Goal: Task Accomplishment & Management: Complete application form

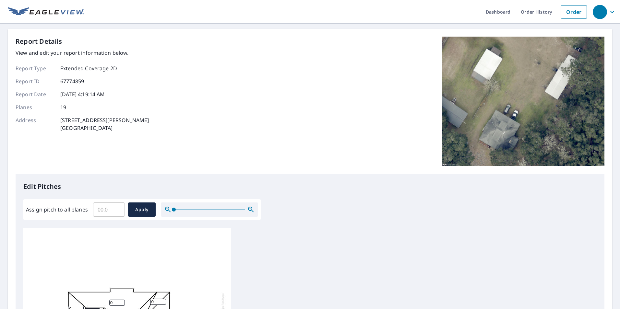
scroll to position [162, 0]
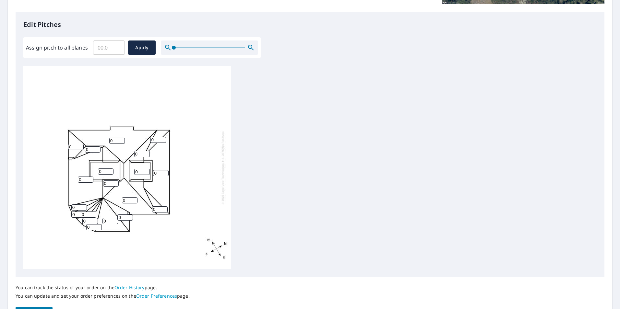
drag, startPoint x: 130, startPoint y: 200, endPoint x: 96, endPoint y: 197, distance: 34.5
click at [97, 197] on div "0 0 0 0 0 0 0 0 0 0 0 0 0 0 0 0 0 0 0" at bounding box center [127, 168] width 208 height 204
type input "1"
click at [117, 47] on input "0.1" at bounding box center [109, 48] width 32 height 18
click at [107, 48] on input "0.1" at bounding box center [109, 48] width 32 height 18
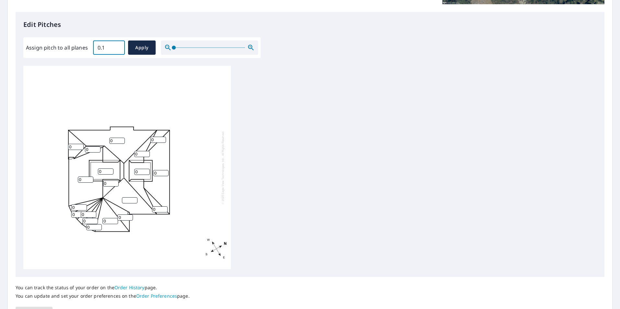
drag, startPoint x: 107, startPoint y: 48, endPoint x: 14, endPoint y: 54, distance: 93.2
click at [14, 54] on div "Report Details View and edit your report information below. Report Type Extende…" at bounding box center [310, 98] width 605 height 463
type input "4"
click at [133, 45] on span "Apply" at bounding box center [141, 48] width 17 height 8
type input "4"
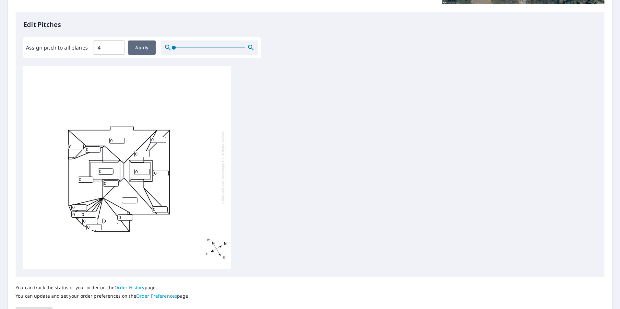
type input "4"
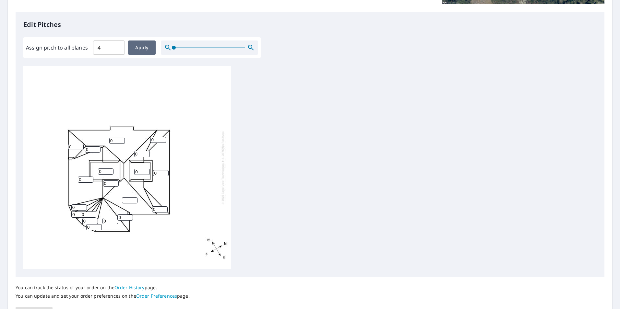
type input "4"
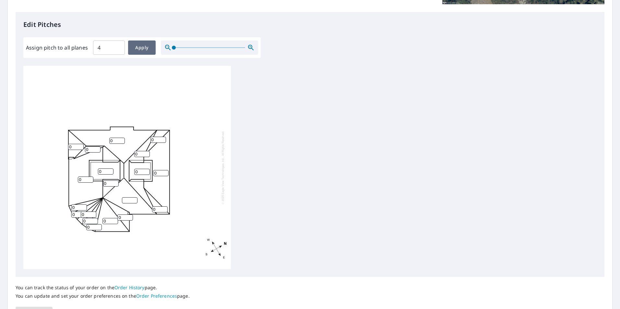
type input "4"
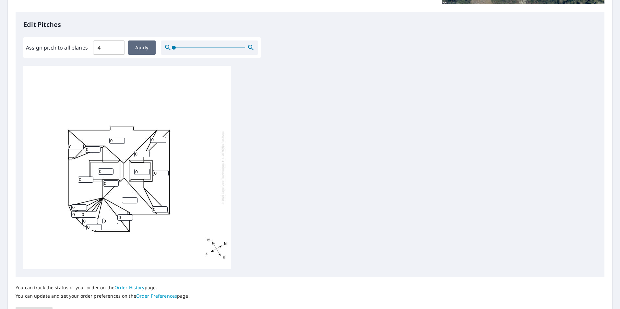
type input "4"
drag, startPoint x: 127, startPoint y: 199, endPoint x: 80, endPoint y: 198, distance: 47.4
click at [80, 198] on div "4 4 4 4 4 4 4 4 4 4 4 4 4 4 4 4 4 4 4" at bounding box center [127, 168] width 208 height 204
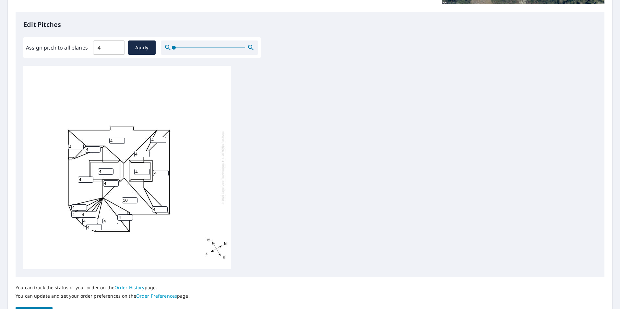
type input "10"
drag, startPoint x: 139, startPoint y: 155, endPoint x: 94, endPoint y: 152, distance: 44.6
click at [96, 152] on div "4 4 4 10 4 4 4 4 4 4 4 4 4 4 4 4 4 4 4" at bounding box center [127, 168] width 208 height 204
type input "10"
drag, startPoint x: 111, startPoint y: 184, endPoint x: 76, endPoint y: 183, distance: 34.4
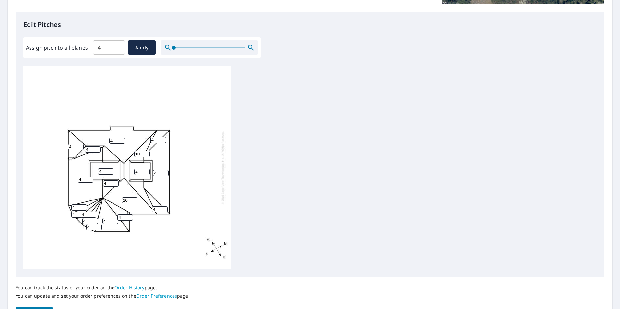
click at [77, 183] on div "4 4 4 10 4 10 4 4 4 4 4 4 4 4 4 4 4 4 4" at bounding box center [127, 168] width 208 height 204
type input "10"
drag, startPoint x: 116, startPoint y: 142, endPoint x: 46, endPoint y: 140, distance: 69.8
click at [46, 140] on div "4 4 4 10 4 10 4 4 10 4 4 4 4 4 4 4 4 4 4" at bounding box center [127, 168] width 208 height 204
type input "10"
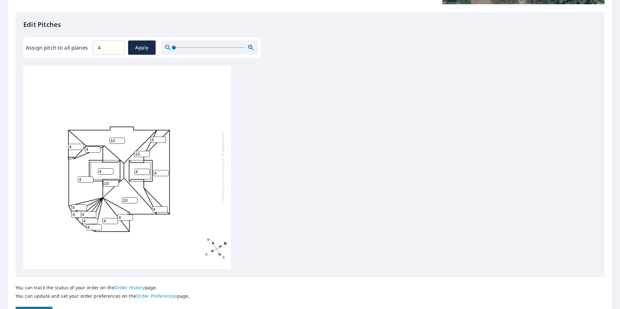
drag, startPoint x: 91, startPoint y: 150, endPoint x: 41, endPoint y: 150, distance: 49.9
click at [47, 150] on div "10 4 4 10 4 10 4 4 10 4 4 4 4 4 4 4 4 4 4" at bounding box center [127, 168] width 208 height 204
type input "10"
drag, startPoint x: 74, startPoint y: 147, endPoint x: 8, endPoint y: 146, distance: 66.2
click at [8, 146] on div "Report Details View and edit your report information below. Report Type Extende…" at bounding box center [310, 98] width 605 height 463
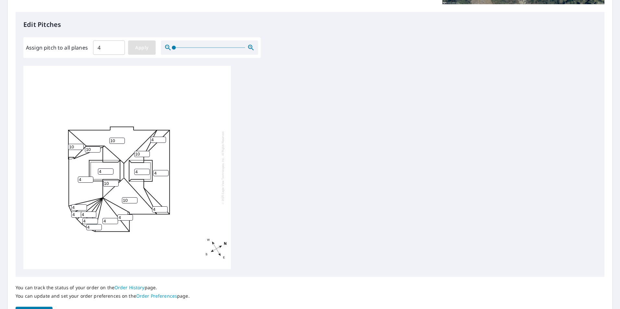
type input "10"
click at [148, 52] on span "Apply" at bounding box center [141, 48] width 17 height 8
type input "4"
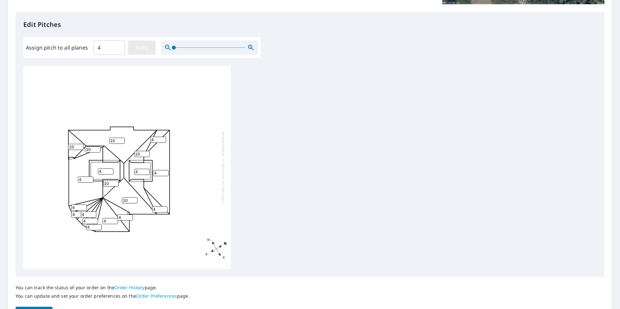
type input "4"
drag, startPoint x: 116, startPoint y: 139, endPoint x: 58, endPoint y: 143, distance: 58.5
click at [58, 143] on div "4 4 4 4 4 4 4 4 4 4 4 4 4 4 4 4 4 4 4" at bounding box center [127, 168] width 208 height 204
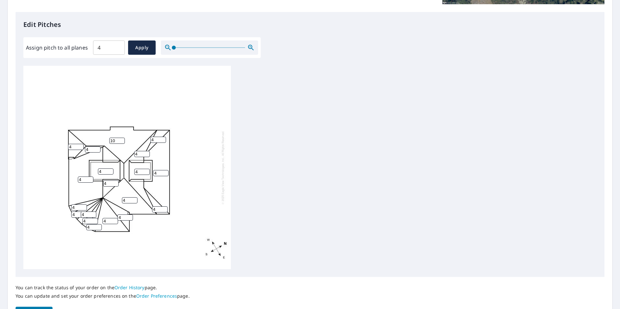
type input "10"
drag, startPoint x: 76, startPoint y: 145, endPoint x: 37, endPoint y: 147, distance: 39.3
click at [39, 147] on div "10 4 4 4 4 4 4 4 4 4 4 4 4 4 4 4 4 4 4" at bounding box center [127, 168] width 208 height 204
type input "10"
drag, startPoint x: 88, startPoint y: 150, endPoint x: 54, endPoint y: 151, distance: 34.4
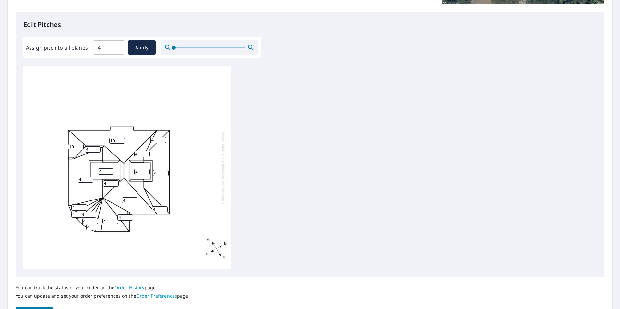
click at [60, 151] on div "10 4 4 4 4 4 4 4 4 10 4 4 4 4 4 4 4 4 4" at bounding box center [127, 168] width 208 height 204
type input "10"
drag, startPoint x: 107, startPoint y: 185, endPoint x: 51, endPoint y: 186, distance: 55.8
click at [57, 187] on div "10 4 4 4 4 4 4 4 4 10 4 4 4 4 4 4 10 4 4" at bounding box center [127, 168] width 208 height 204
type input "10"
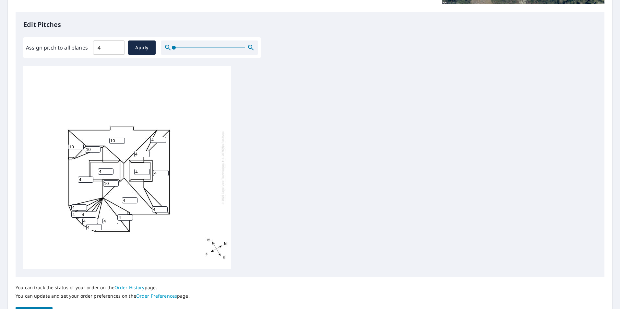
drag, startPoint x: 126, startPoint y: 199, endPoint x: 76, endPoint y: 201, distance: 50.6
click at [86, 202] on div "10 4 4 4 4 4 4 4 10 10 4 4 4 4 4 4 10 4 4" at bounding box center [127, 168] width 208 height 204
type input "10"
drag, startPoint x: 138, startPoint y: 153, endPoint x: 79, endPoint y: 160, distance: 58.8
click at [83, 160] on div "10 4 4 10 4 4 4 4 10 10 4 4 4 4 4 4 10 4 4" at bounding box center [127, 168] width 208 height 204
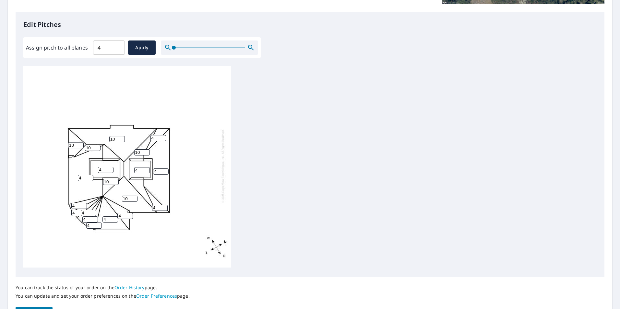
scroll to position [6, 0]
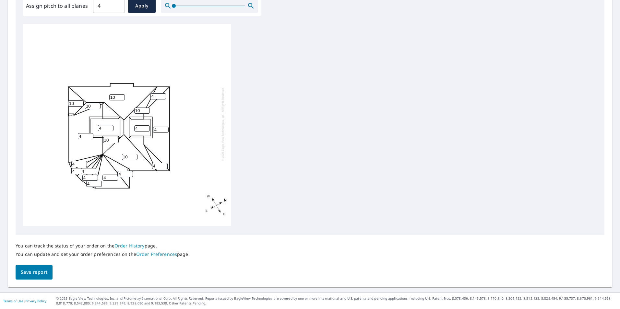
type input "10"
click at [48, 274] on button "Save report" at bounding box center [34, 272] width 37 height 15
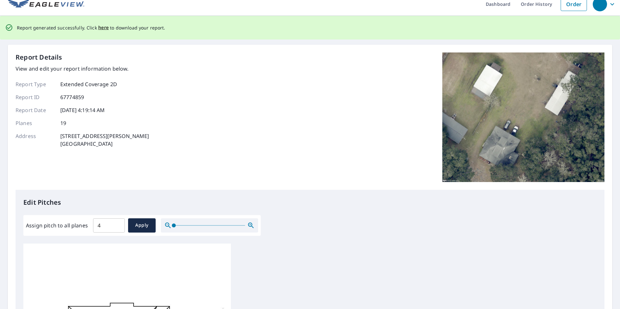
scroll to position [0, 0]
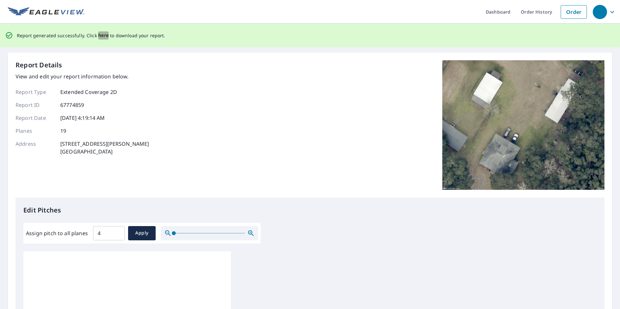
click at [100, 35] on span "here" at bounding box center [103, 35] width 11 height 8
